Goal: Book appointment/travel/reservation

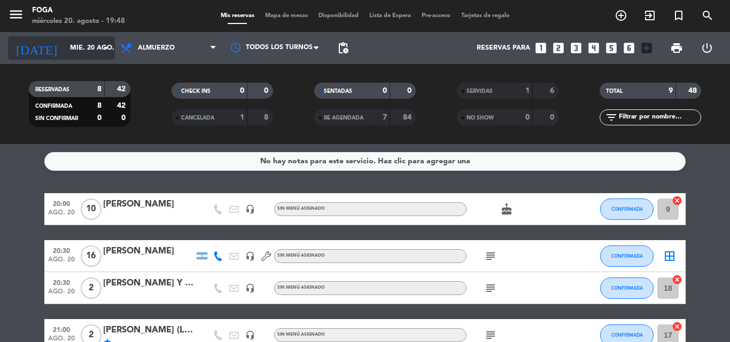
click at [80, 49] on input "mié. 20 ago." at bounding box center [110, 48] width 90 height 18
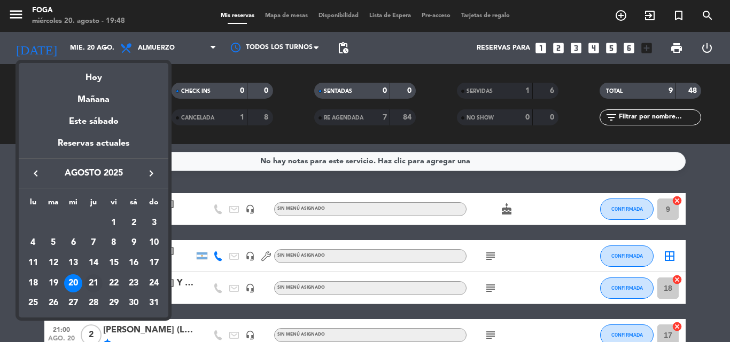
click at [96, 278] on div "21" at bounding box center [93, 284] width 18 height 18
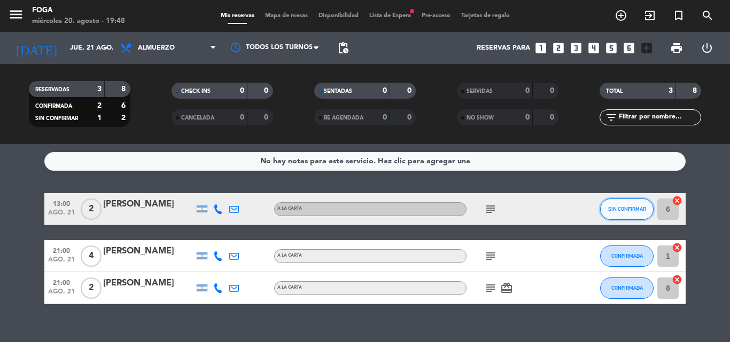
click at [632, 206] on span "SIN CONFIRMAR" at bounding box center [627, 209] width 38 height 6
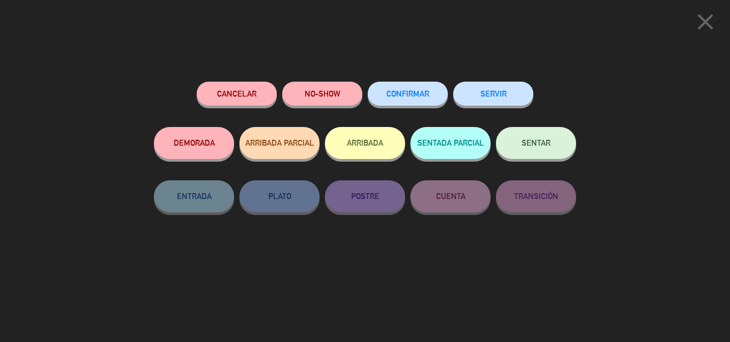
click at [379, 97] on button "CONFIRMAR" at bounding box center [407, 94] width 80 height 24
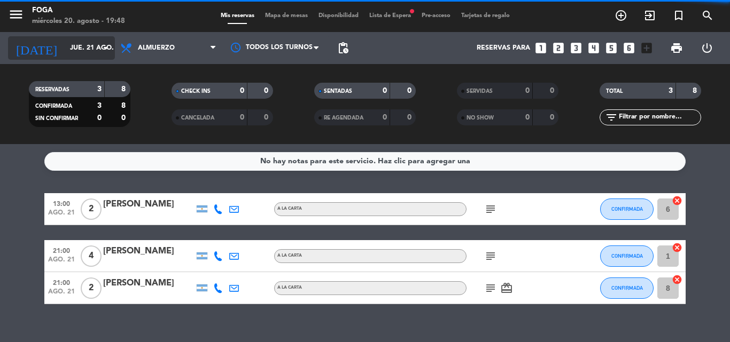
click at [96, 50] on input "jue. 21 ago." at bounding box center [110, 48] width 90 height 18
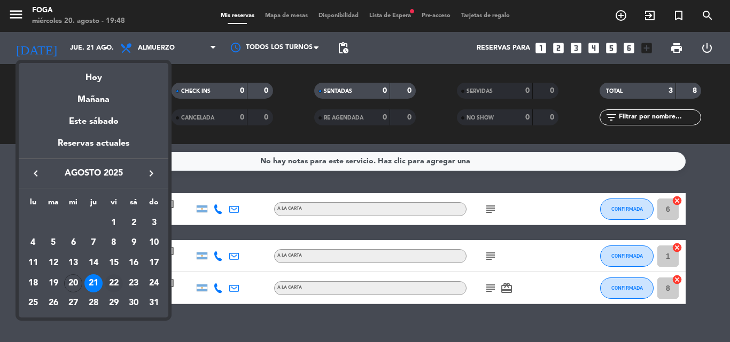
click at [112, 284] on div "22" at bounding box center [114, 284] width 18 height 18
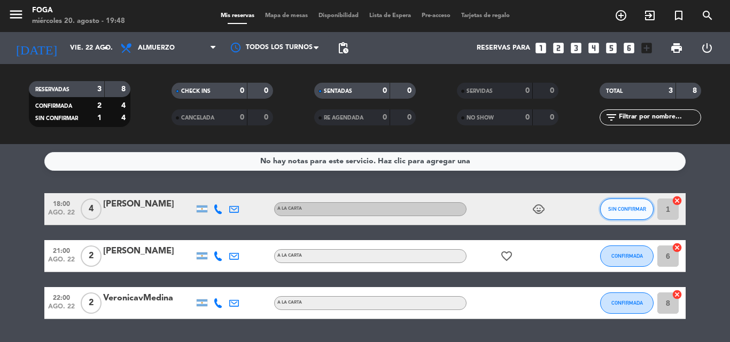
click at [628, 209] on span "SIN CONFIRMAR" at bounding box center [627, 209] width 38 height 6
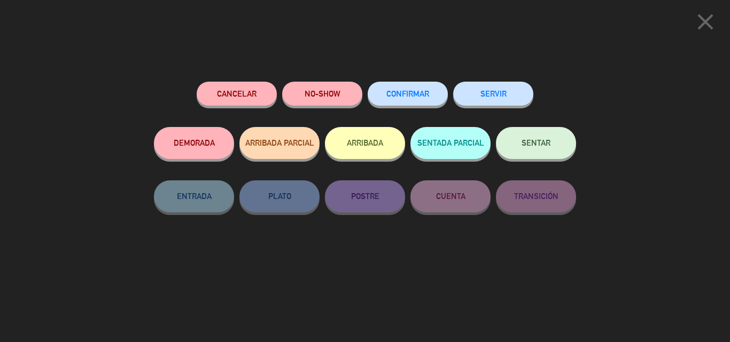
click at [416, 93] on span "CONFIRMAR" at bounding box center [407, 93] width 43 height 9
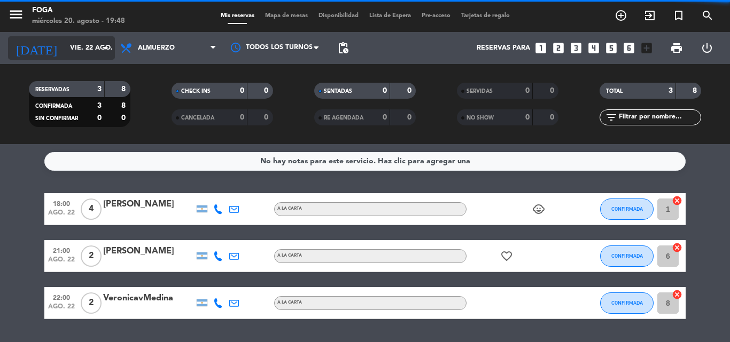
click at [65, 46] on input "vie. 22 ago." at bounding box center [110, 48] width 90 height 18
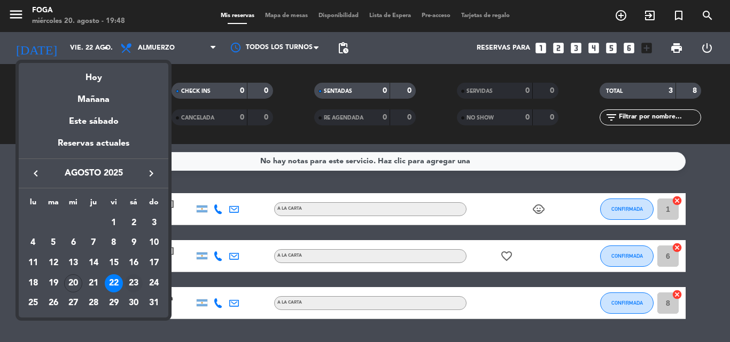
click at [127, 284] on div "23" at bounding box center [133, 284] width 18 height 18
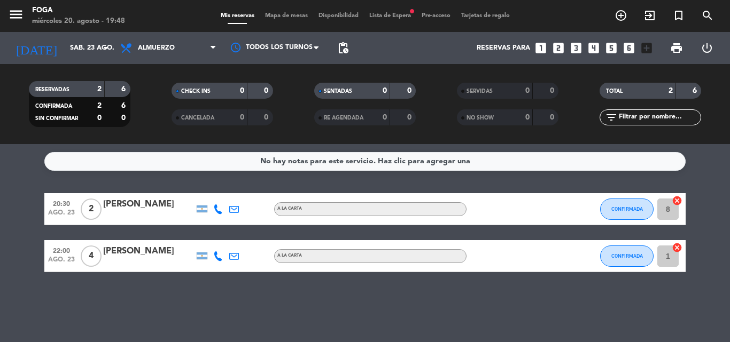
click at [63, 61] on div "[DATE] sáb. 23 ago. arrow_drop_down" at bounding box center [61, 48] width 107 height 32
click at [65, 52] on input "sáb. 23 ago." at bounding box center [110, 48] width 90 height 18
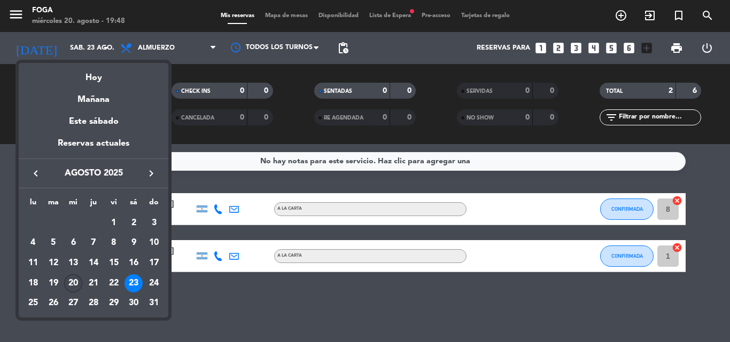
click at [68, 280] on div "20" at bounding box center [73, 284] width 18 height 18
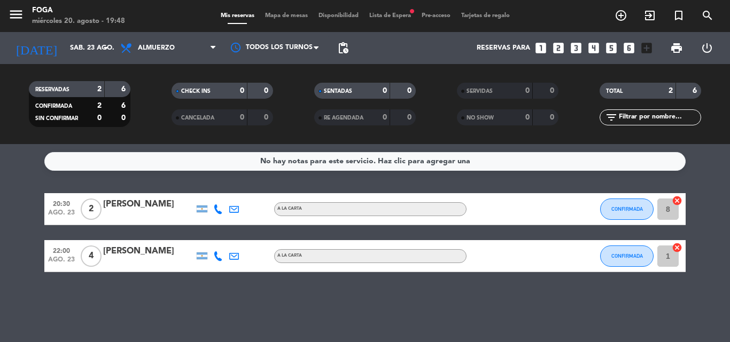
type input "mié. 20 ago."
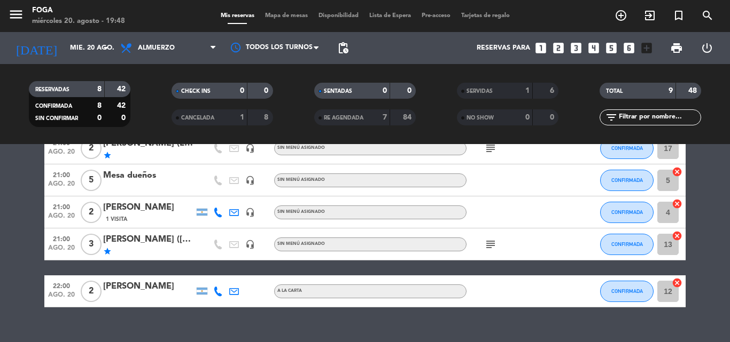
scroll to position [206, 0]
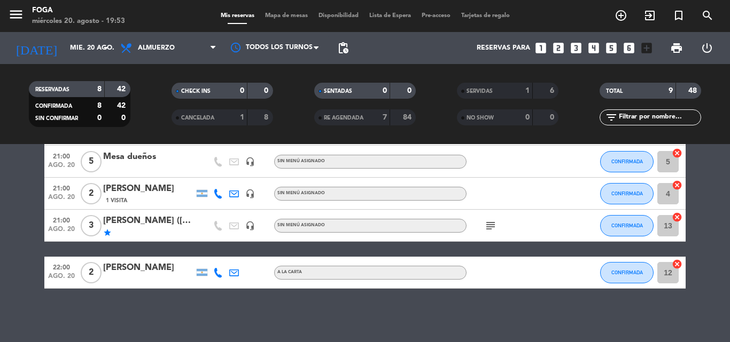
click at [561, 50] on icon "looks_two" at bounding box center [558, 48] width 14 height 14
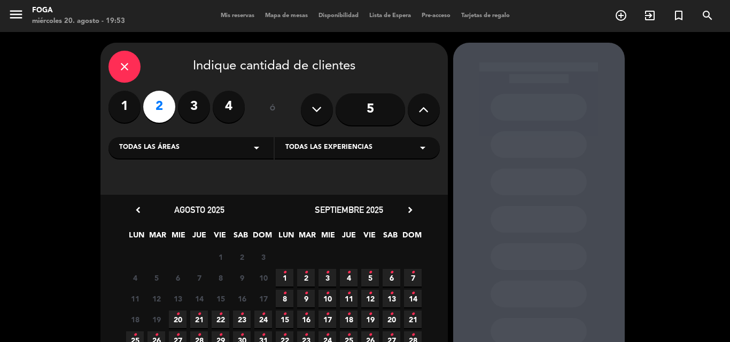
click at [173, 318] on span "20 •" at bounding box center [178, 320] width 18 height 18
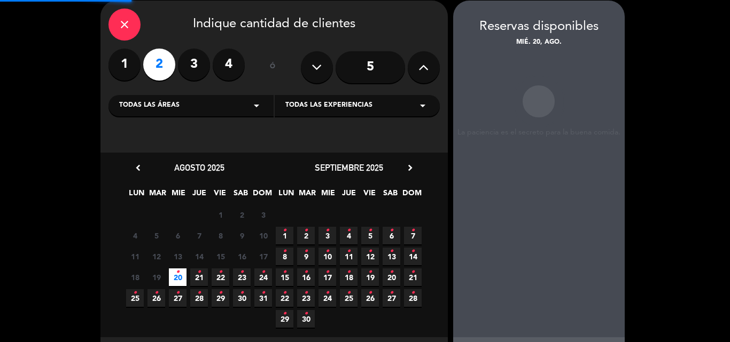
scroll to position [43, 0]
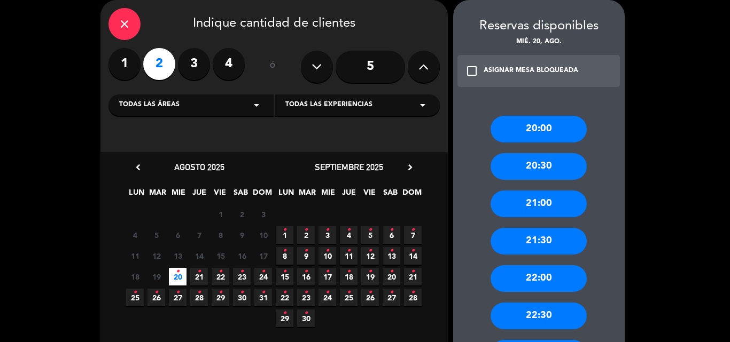
click at [553, 129] on div "20:00" at bounding box center [538, 129] width 96 height 27
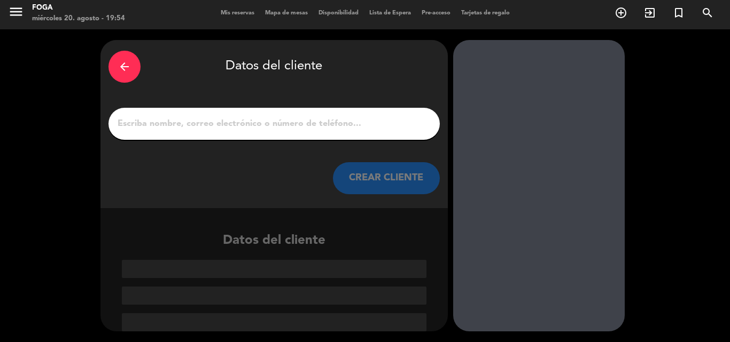
click at [310, 115] on div at bounding box center [273, 124] width 331 height 32
click at [309, 120] on input "1" at bounding box center [273, 123] width 315 height 15
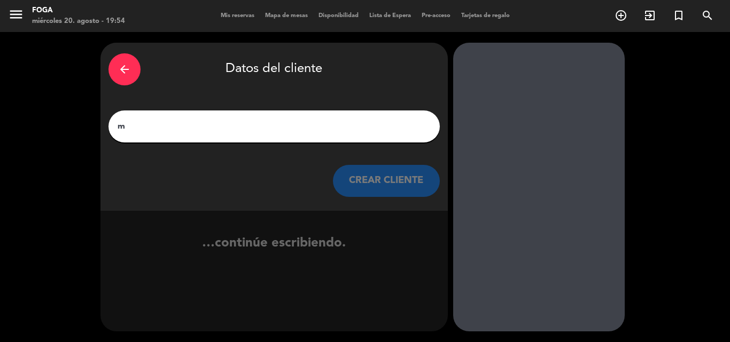
scroll to position [0, 0]
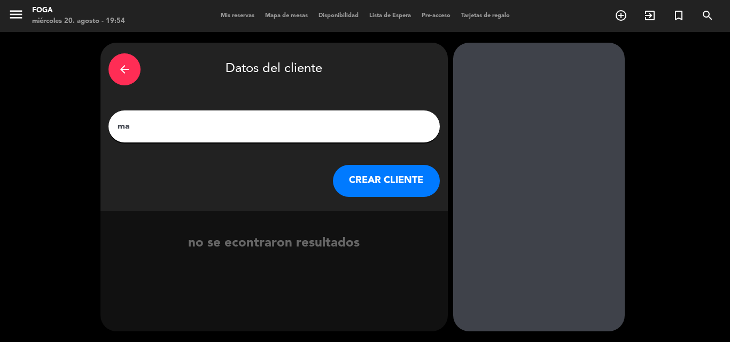
type input "m"
type input "[PERSON_NAME]"
click at [367, 188] on button "CREAR CLIENTE" at bounding box center [386, 181] width 107 height 32
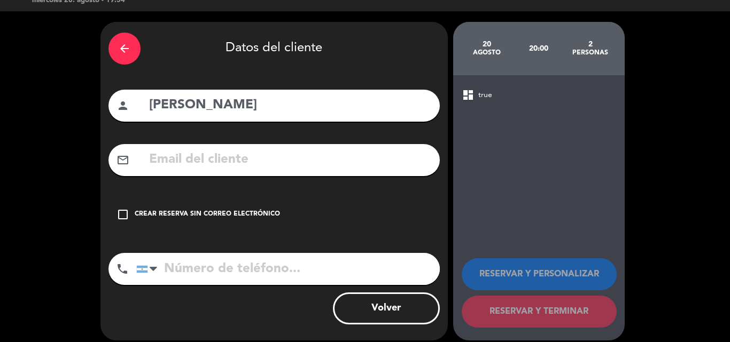
scroll to position [30, 0]
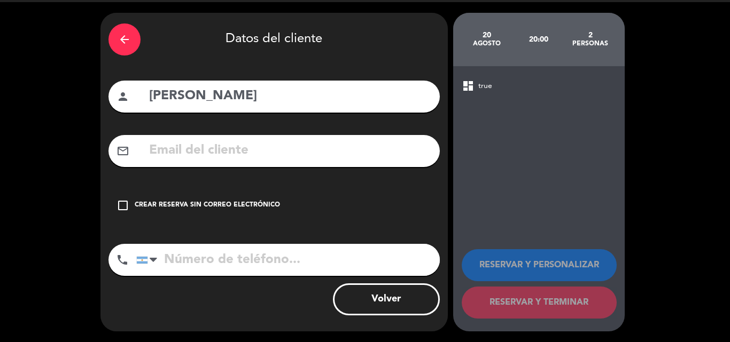
click at [319, 265] on input "tel" at bounding box center [287, 260] width 303 height 32
click at [102, 198] on div "arrow_back Datos del cliente person [PERSON_NAME] mail_outline check_box_outlin…" at bounding box center [273, 172] width 347 height 319
click at [119, 207] on icon "check_box_outline_blank" at bounding box center [122, 205] width 13 height 13
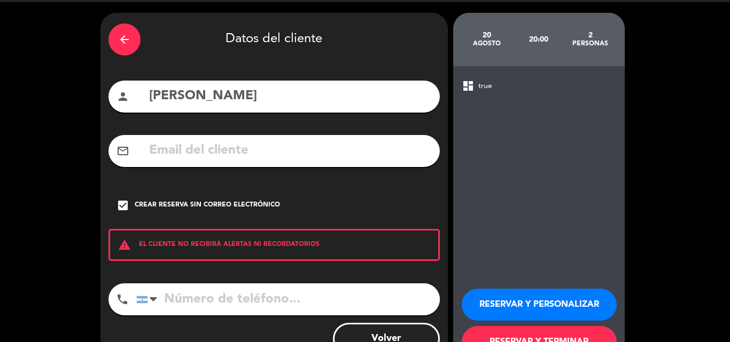
click at [551, 335] on button "RESERVAR Y TERMINAR" at bounding box center [538, 342] width 155 height 32
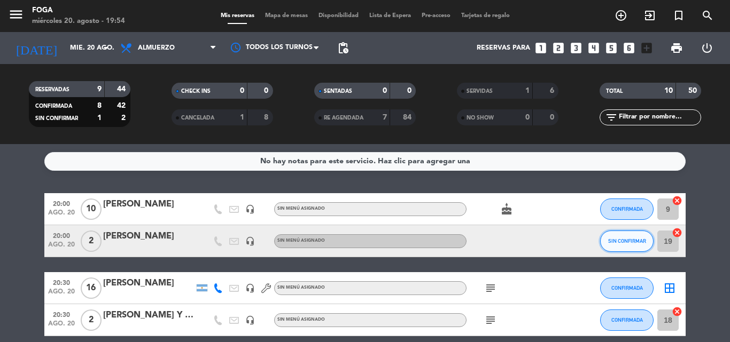
click at [623, 240] on span "SIN CONFIRMAR" at bounding box center [627, 241] width 38 height 6
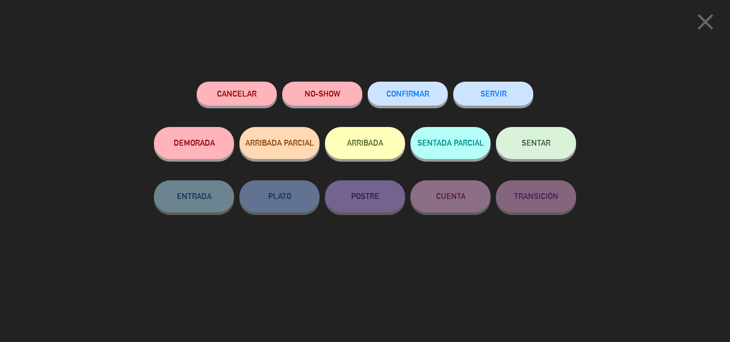
click at [407, 104] on button "CONFIRMAR" at bounding box center [407, 94] width 80 height 24
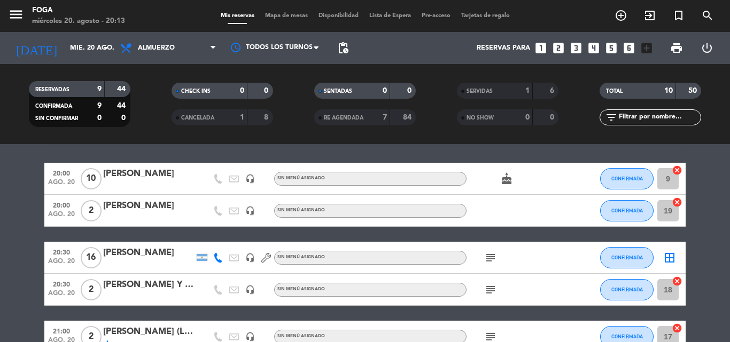
scroll to position [24, 0]
